Goal: Task Accomplishment & Management: Use online tool/utility

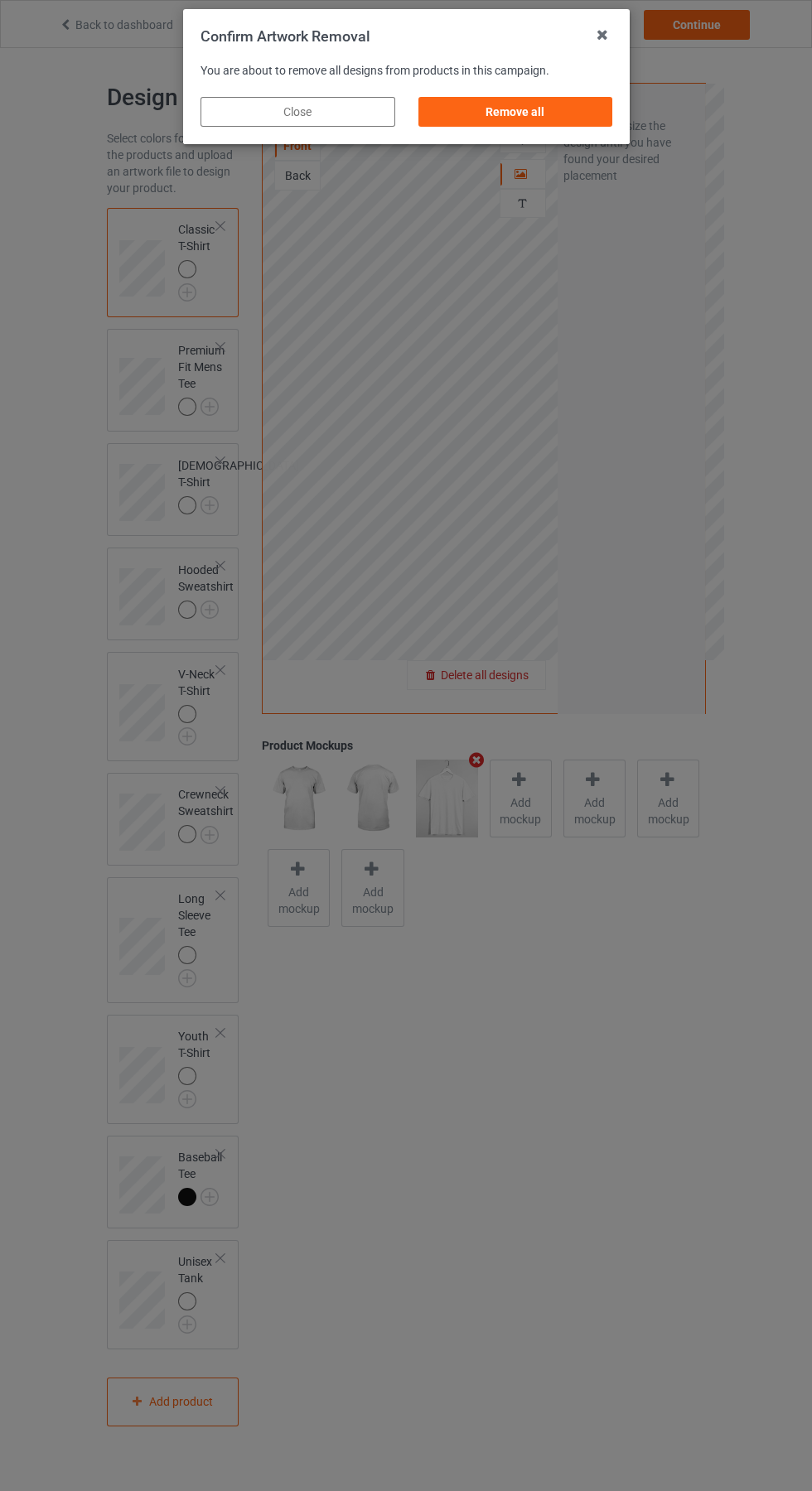
click at [520, 118] on div "Remove all" at bounding box center [515, 111] width 195 height 30
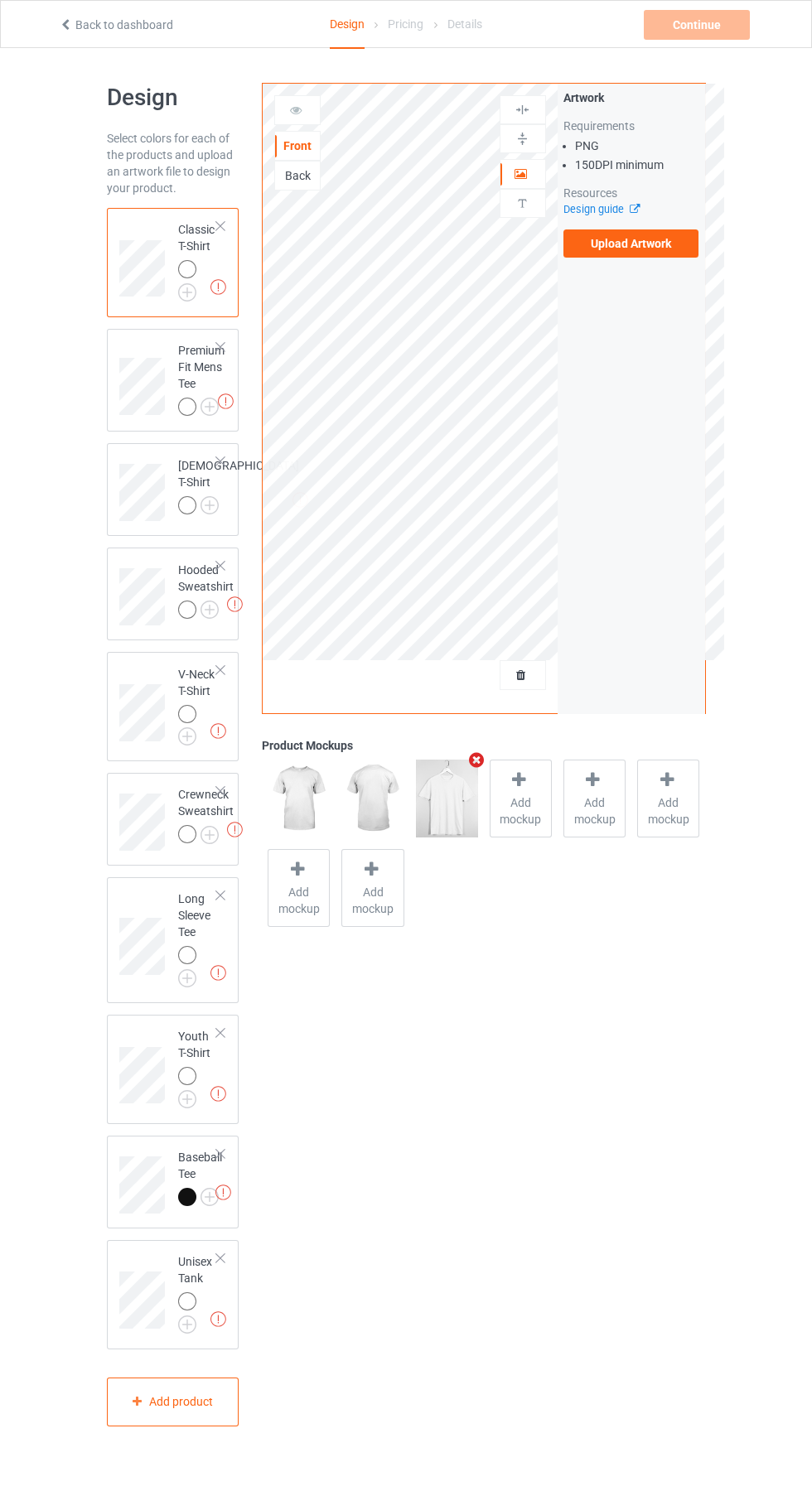
click at [640, 242] on label "Upload Artwork" at bounding box center [631, 243] width 136 height 28
click at [0, 0] on input "Upload Artwork" at bounding box center [0, 0] width 0 height 0
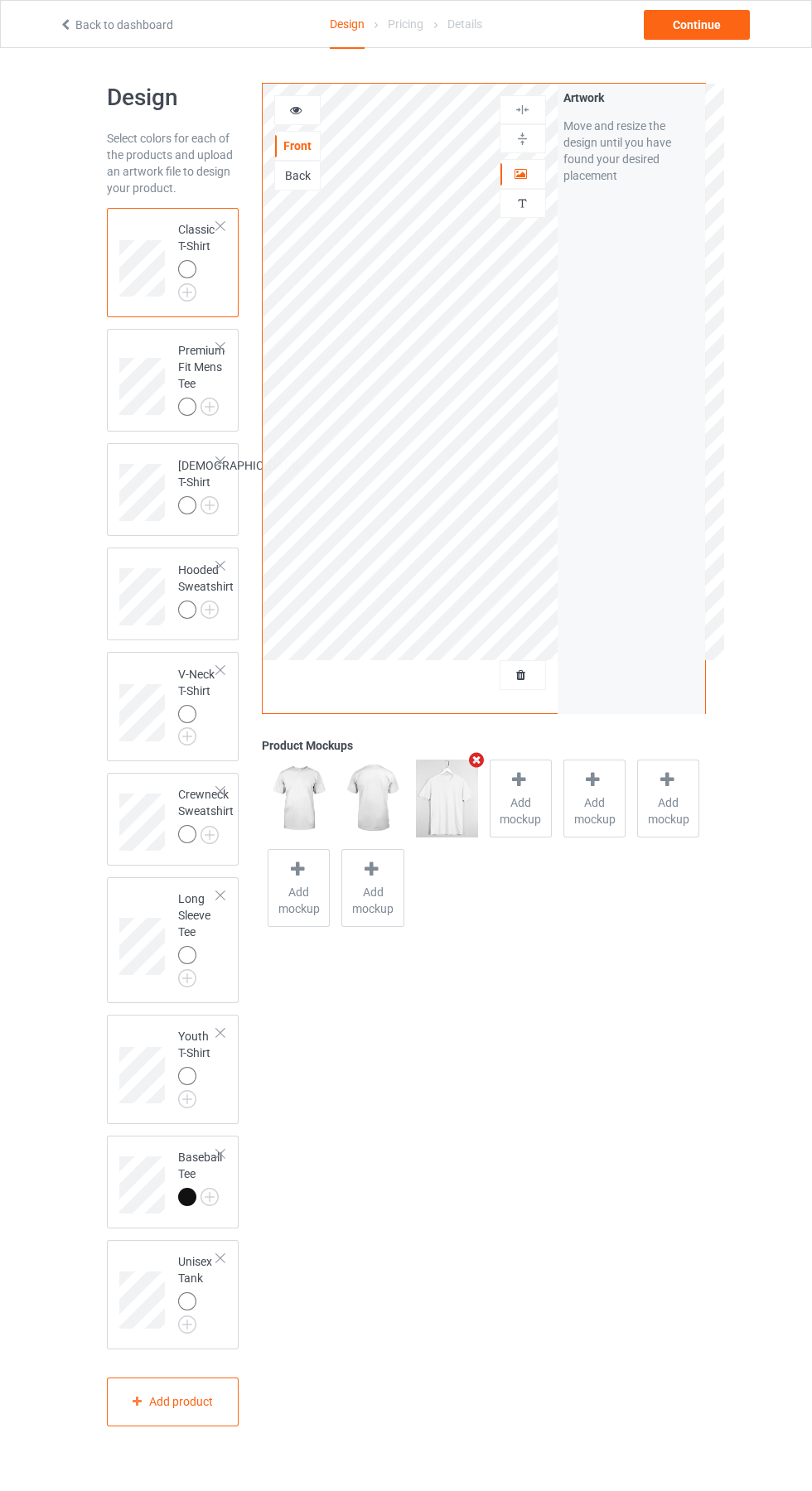
click at [307, 105] on div at bounding box center [297, 110] width 44 height 16
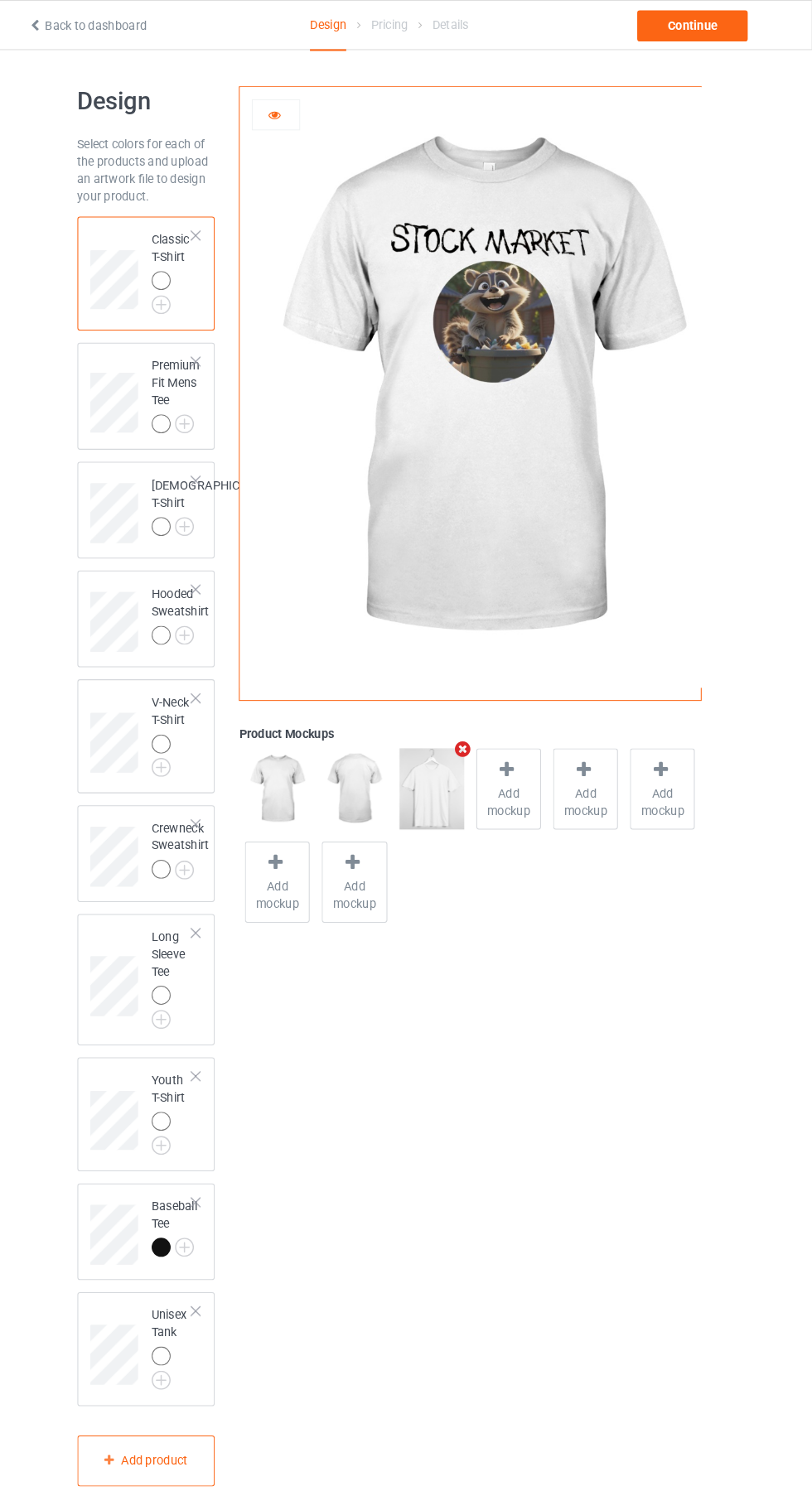
click at [524, 748] on div at bounding box center [520, 741] width 23 height 24
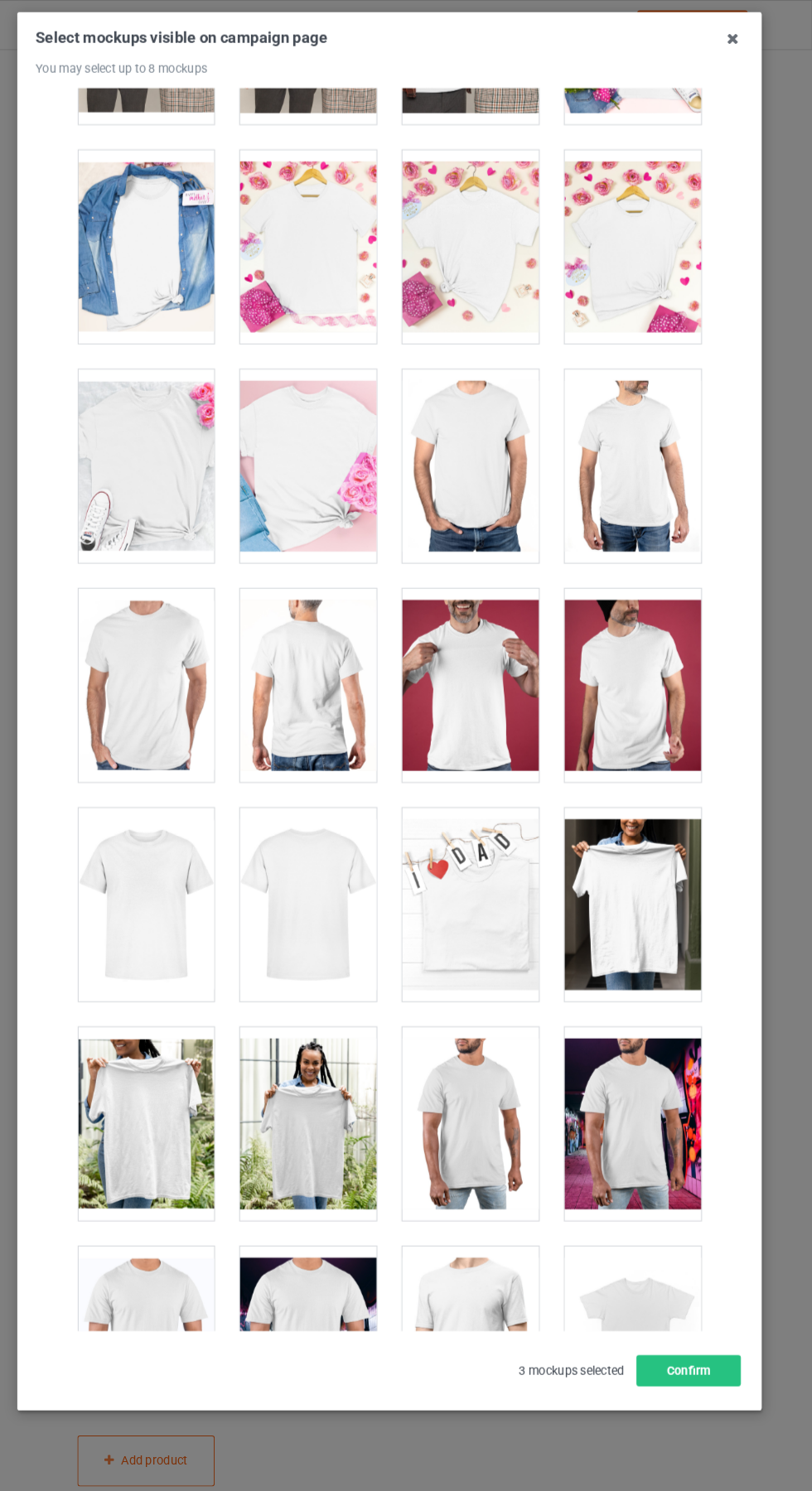
click at [198, 868] on div at bounding box center [173, 868] width 131 height 185
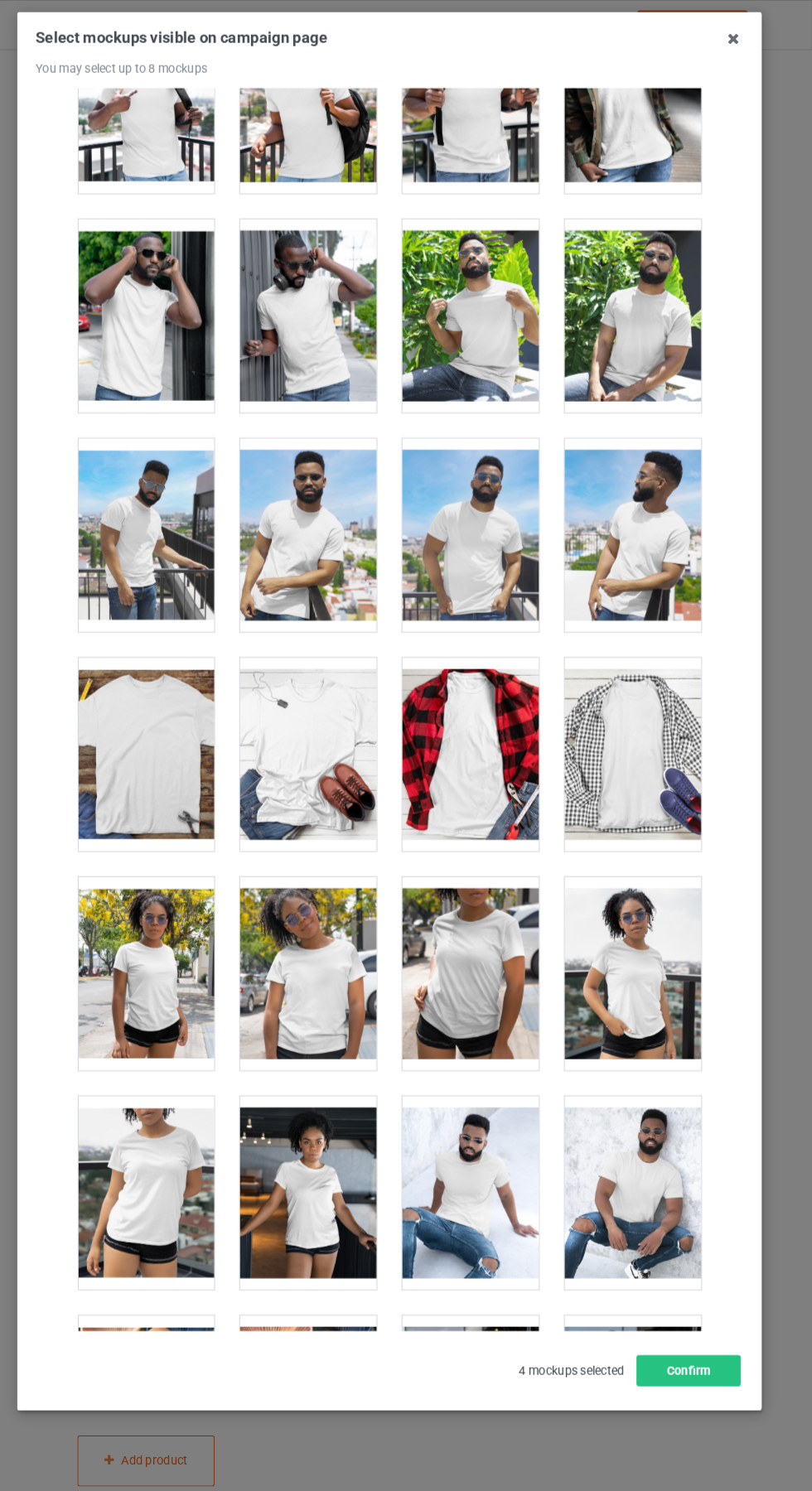
click at [357, 725] on div at bounding box center [328, 723] width 131 height 185
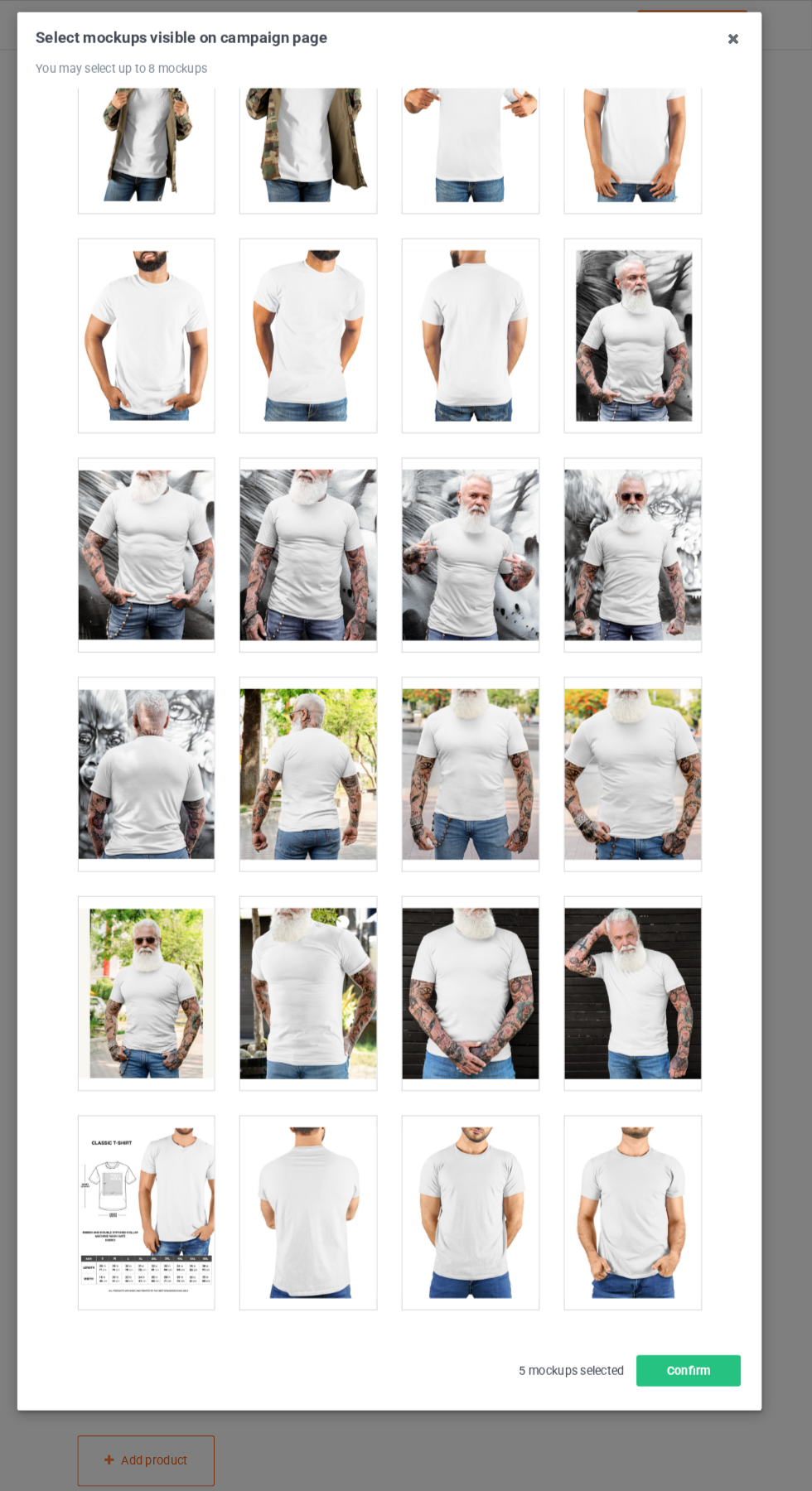
click at [511, 548] on div at bounding box center [484, 532] width 131 height 185
click at [745, 34] on icon at bounding box center [735, 37] width 26 height 26
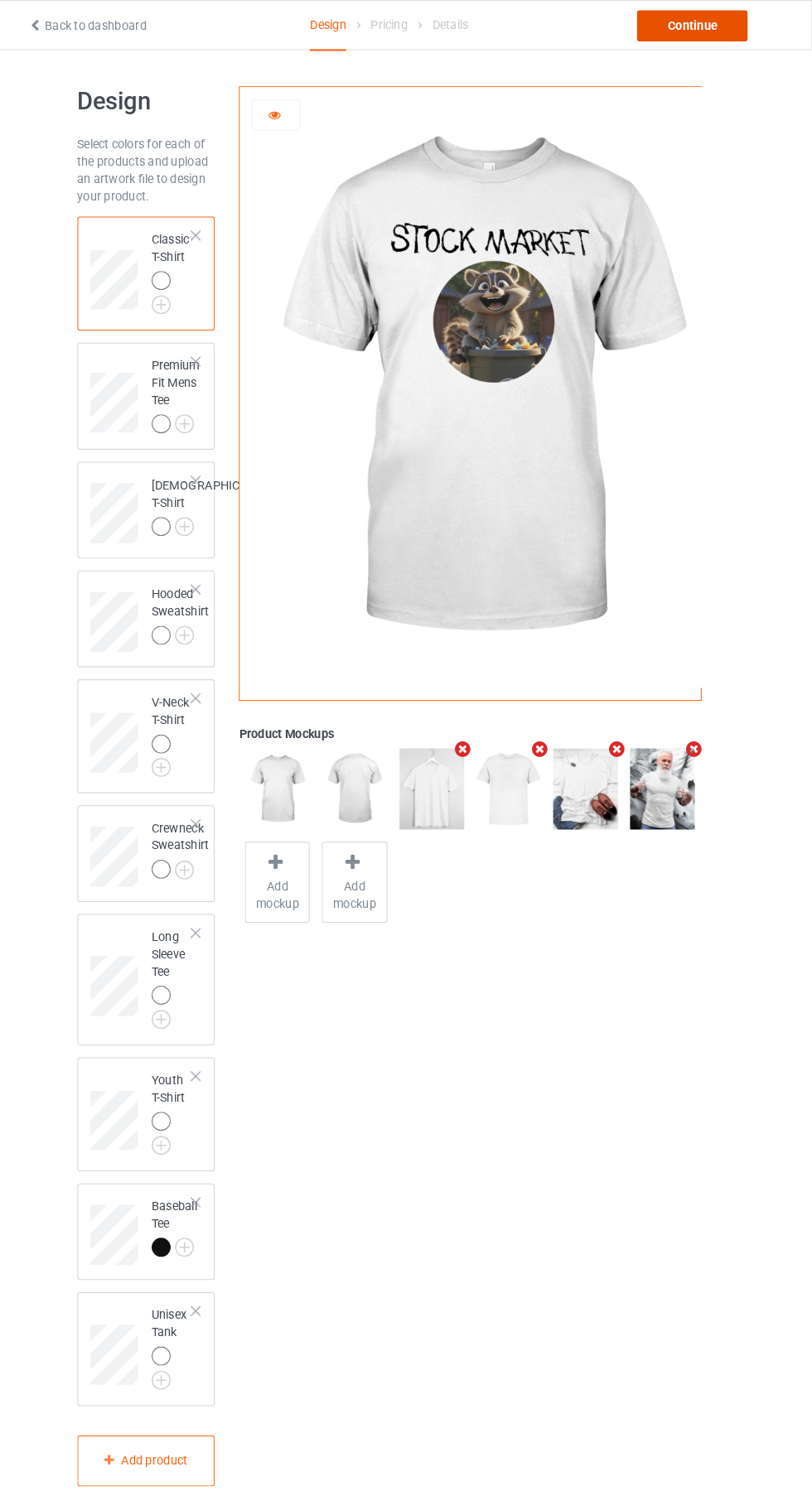
click at [727, 25] on div "Continue" at bounding box center [696, 24] width 106 height 30
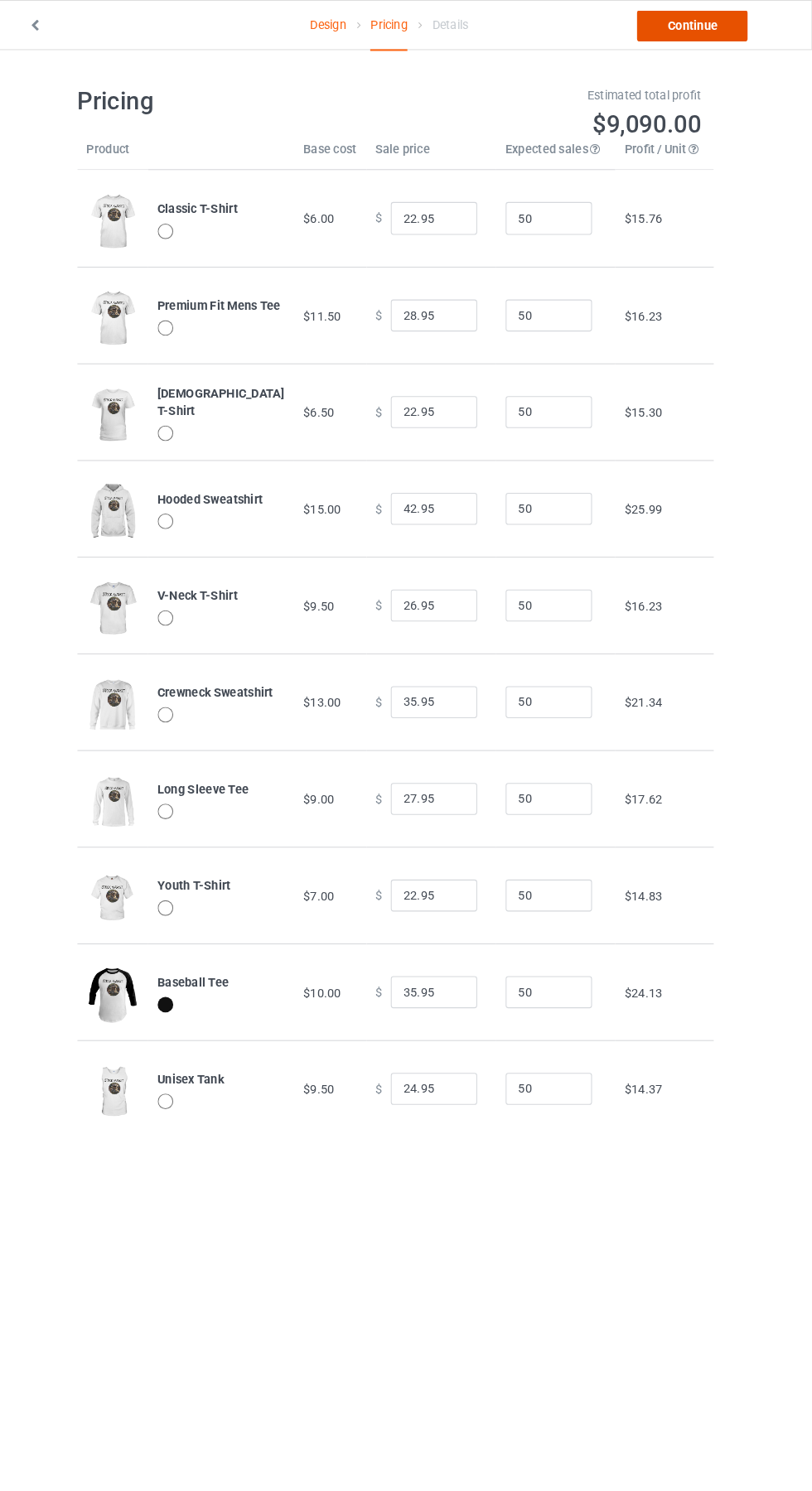
click at [714, 37] on link "Continue" at bounding box center [696, 24] width 106 height 30
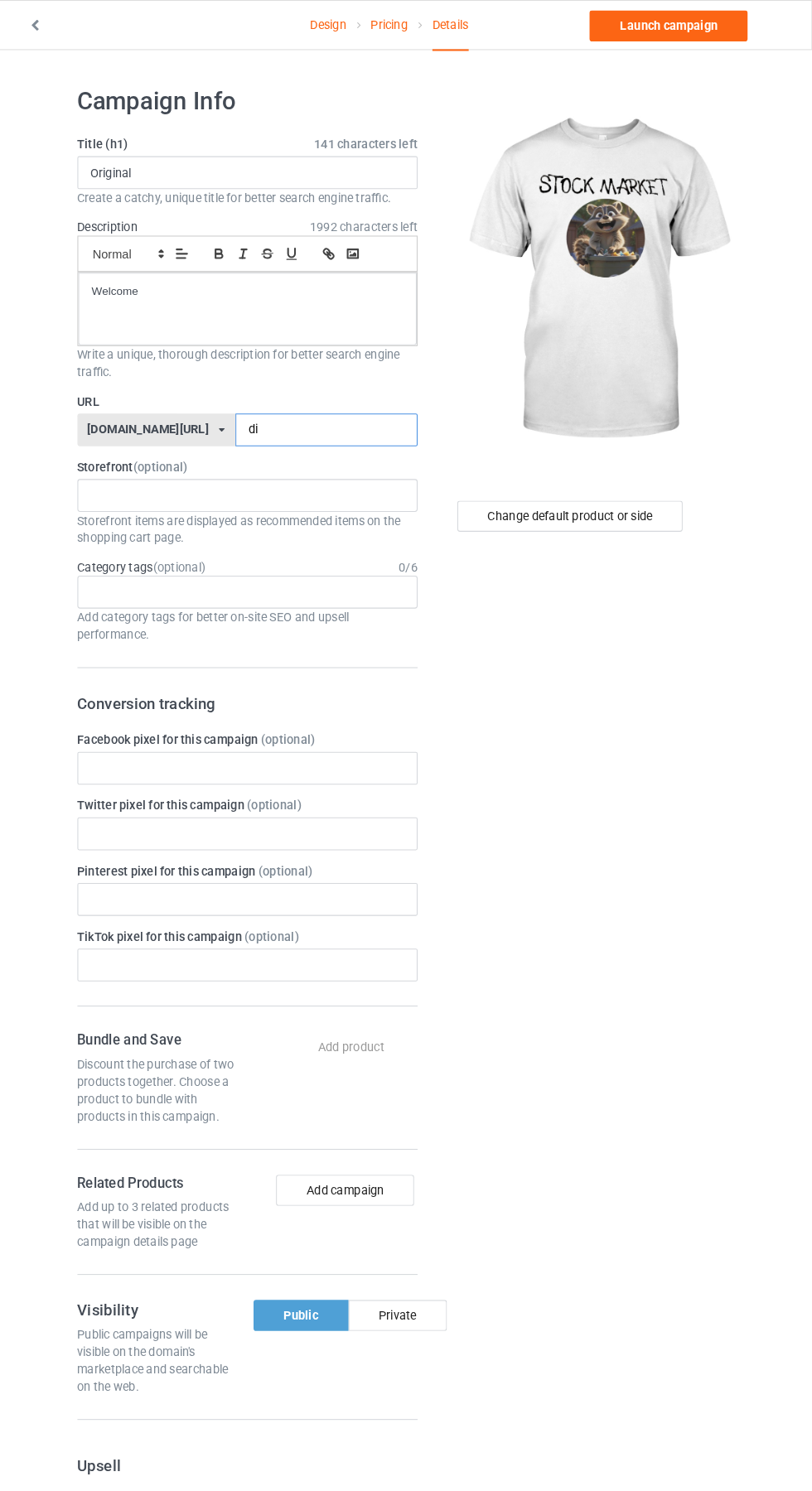
click at [295, 413] on input "di" at bounding box center [345, 412] width 175 height 32
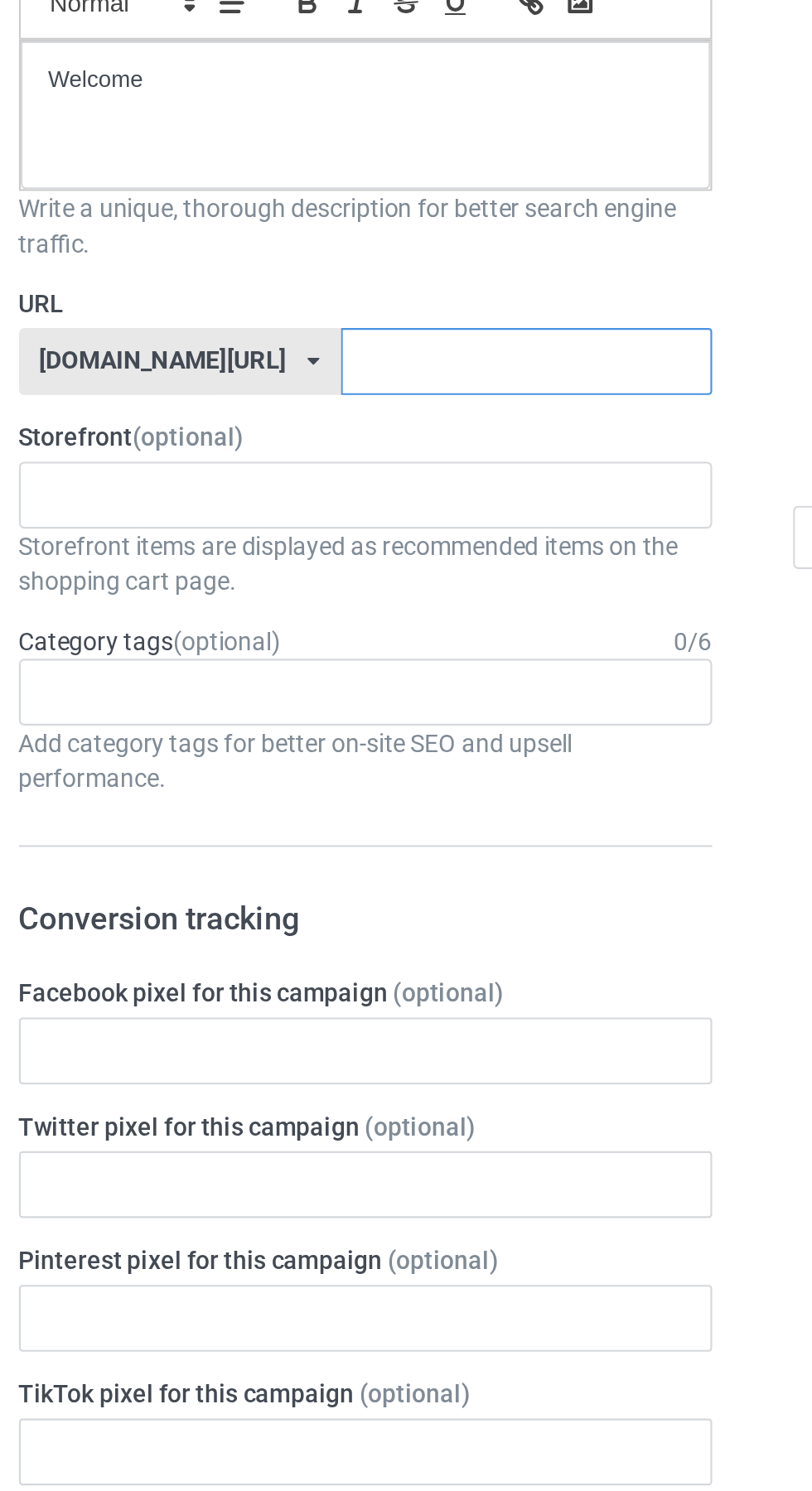
paste input "STOCK MARKET"
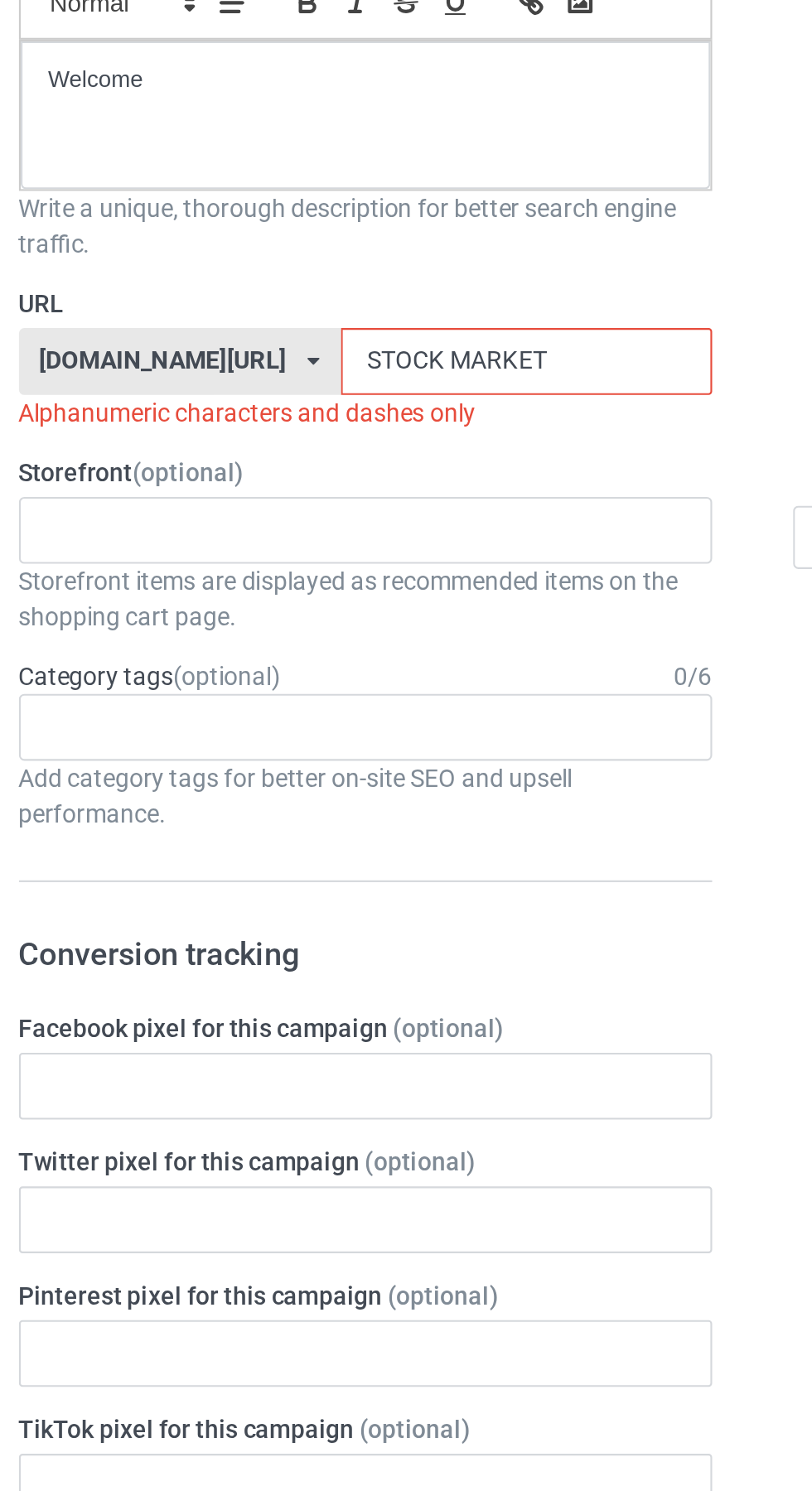
click at [269, 412] on input "STOCK MARKET" at bounding box center [345, 412] width 175 height 32
type input "STOCKMARKET"
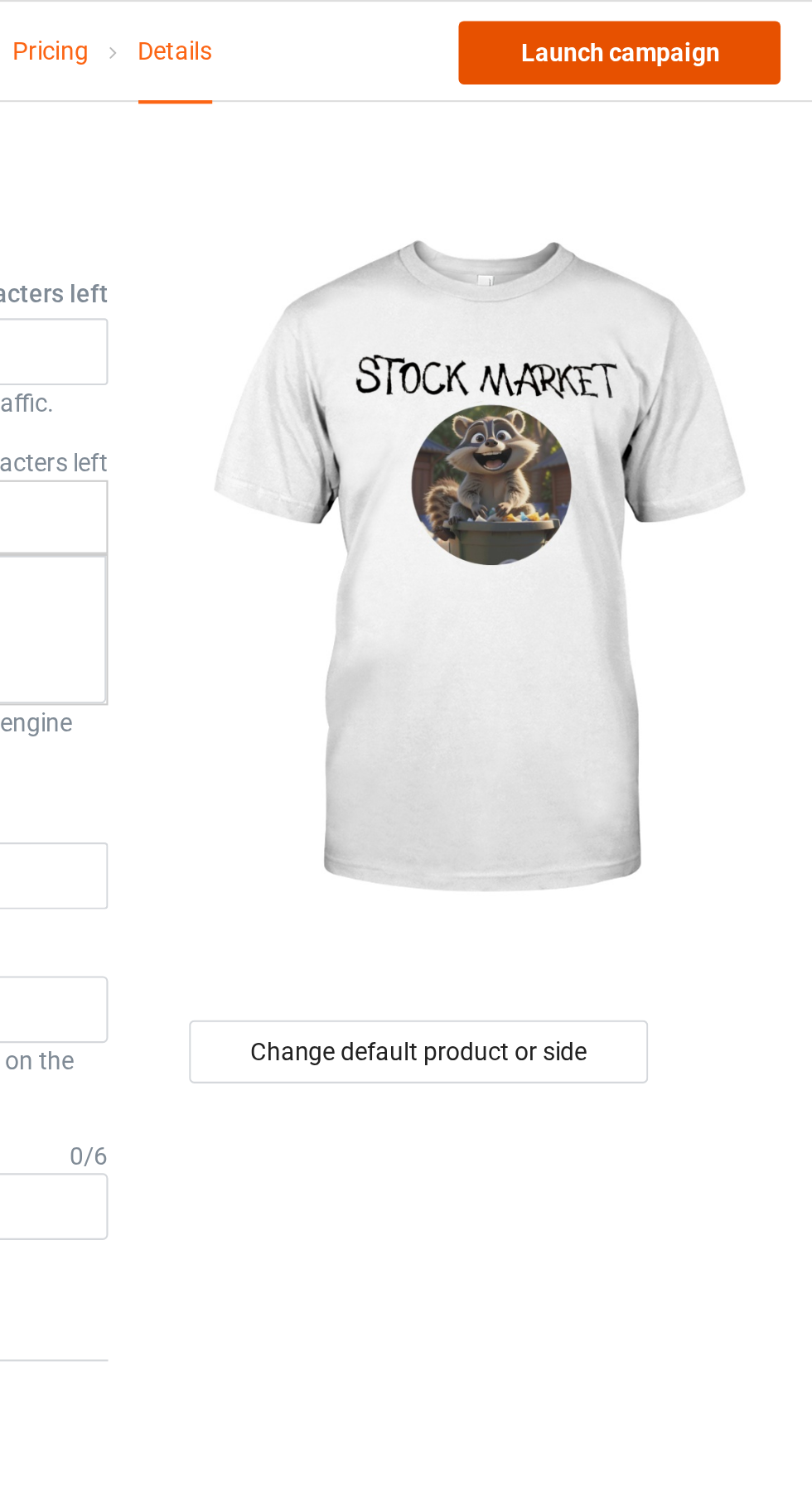
click at [704, 29] on link "Launch campaign" at bounding box center [673, 24] width 151 height 30
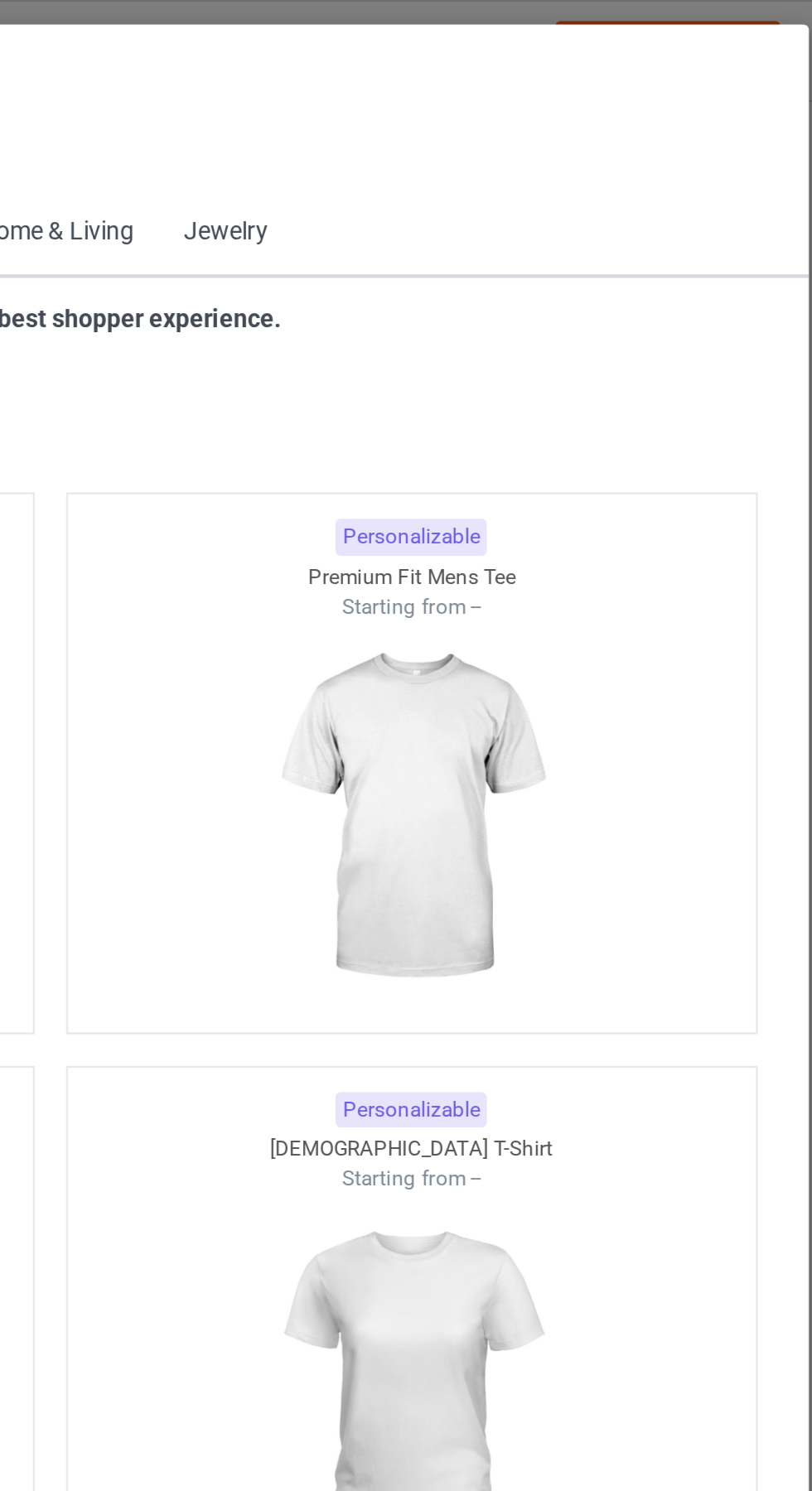
click at [89, 70] on icon at bounding box center [84, 74] width 14 height 12
